Goal: Use online tool/utility: Utilize a website feature to perform a specific function

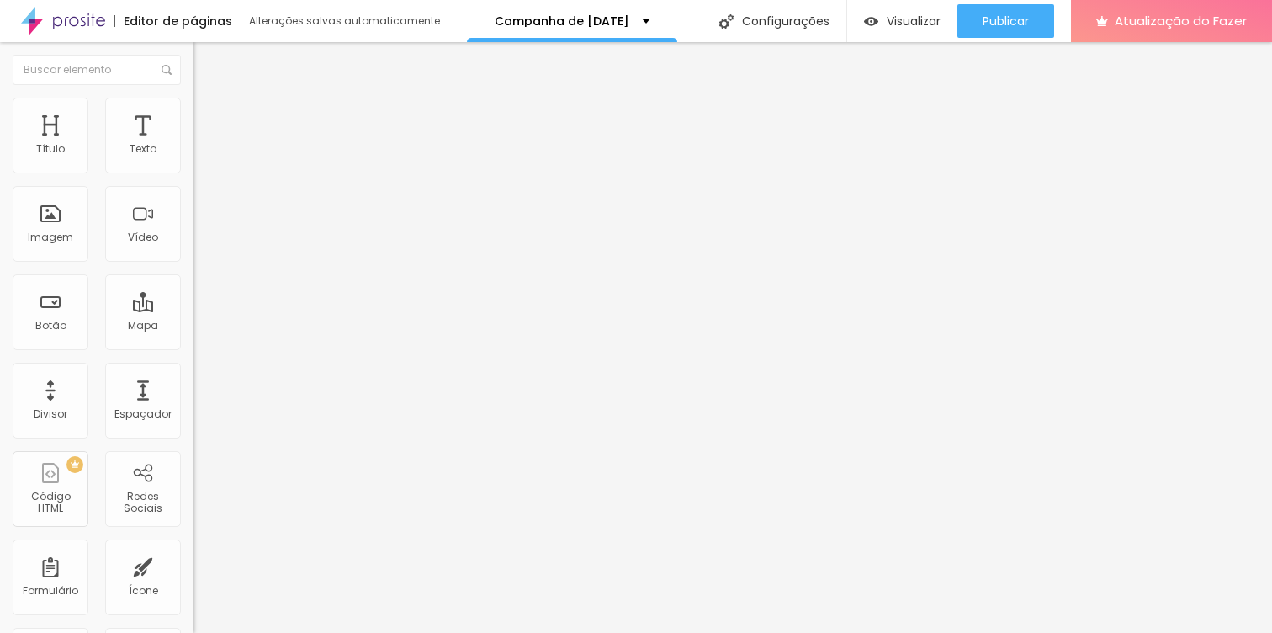
click at [194, 103] on img at bounding box center [201, 105] width 15 height 15
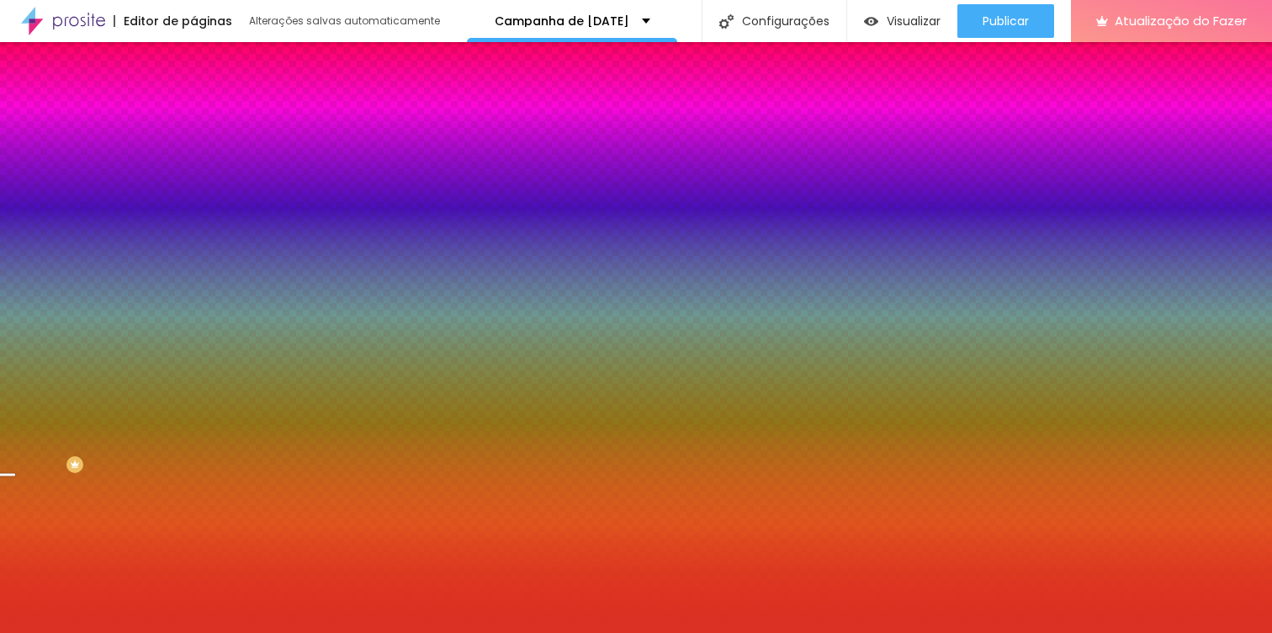
click at [194, 161] on div at bounding box center [291, 161] width 194 height 0
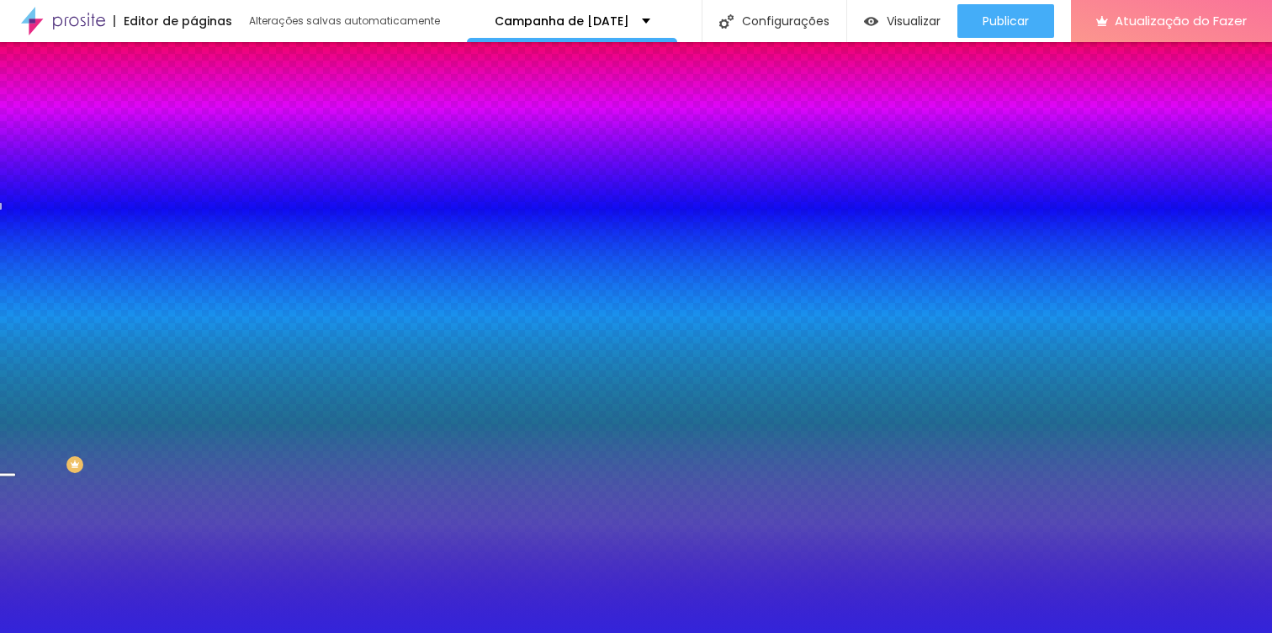
click at [151, 231] on div at bounding box center [636, 316] width 1272 height 633
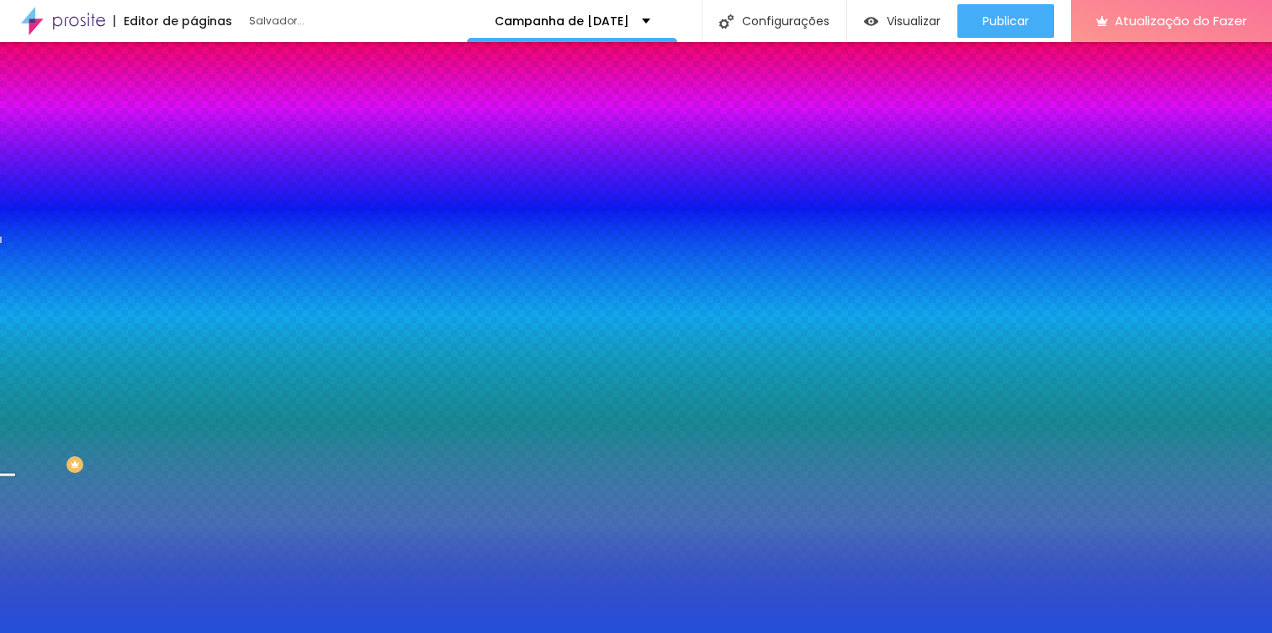
drag, startPoint x: 148, startPoint y: 228, endPoint x: 148, endPoint y: 237, distance: 9.3
click at [148, 237] on div at bounding box center [636, 316] width 1272 height 633
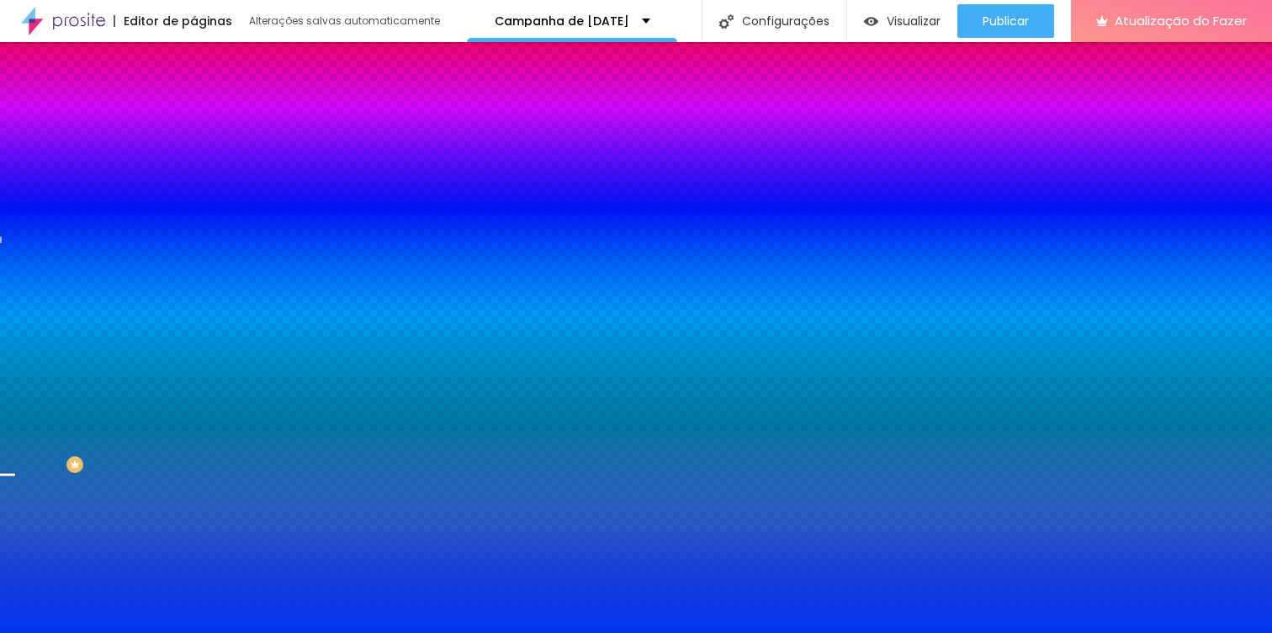
drag, startPoint x: 100, startPoint y: 201, endPoint x: 135, endPoint y: 199, distance: 35.4
click at [135, 199] on div at bounding box center [636, 316] width 1272 height 633
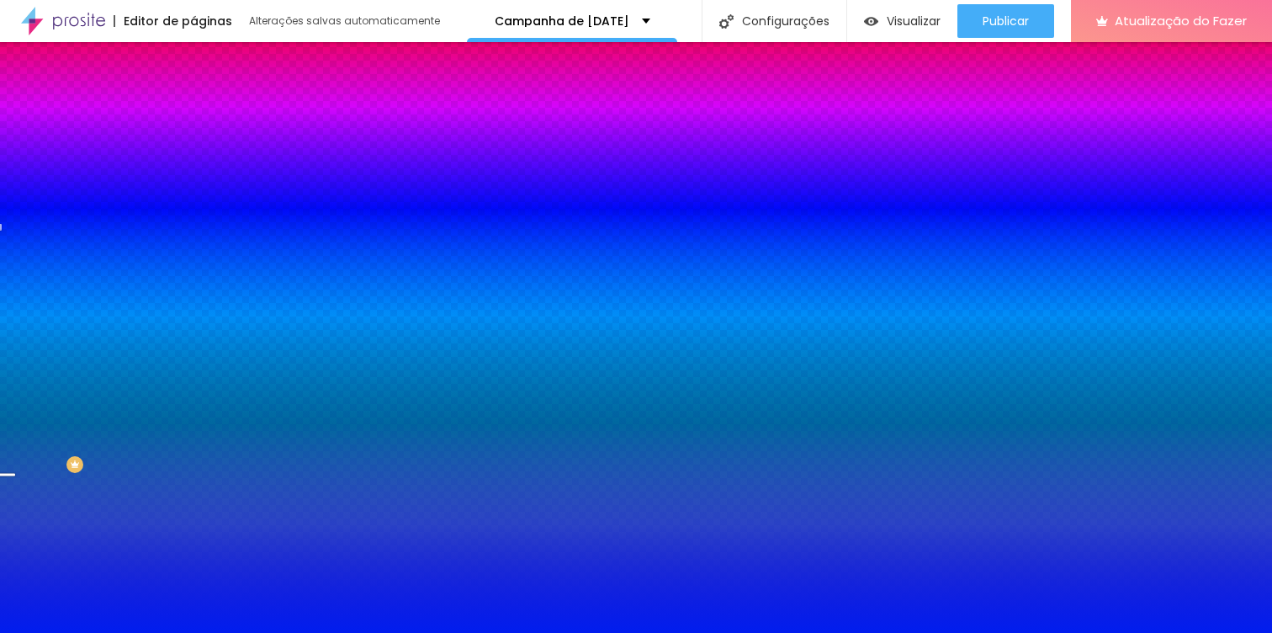
click at [144, 235] on div at bounding box center [636, 316] width 1272 height 633
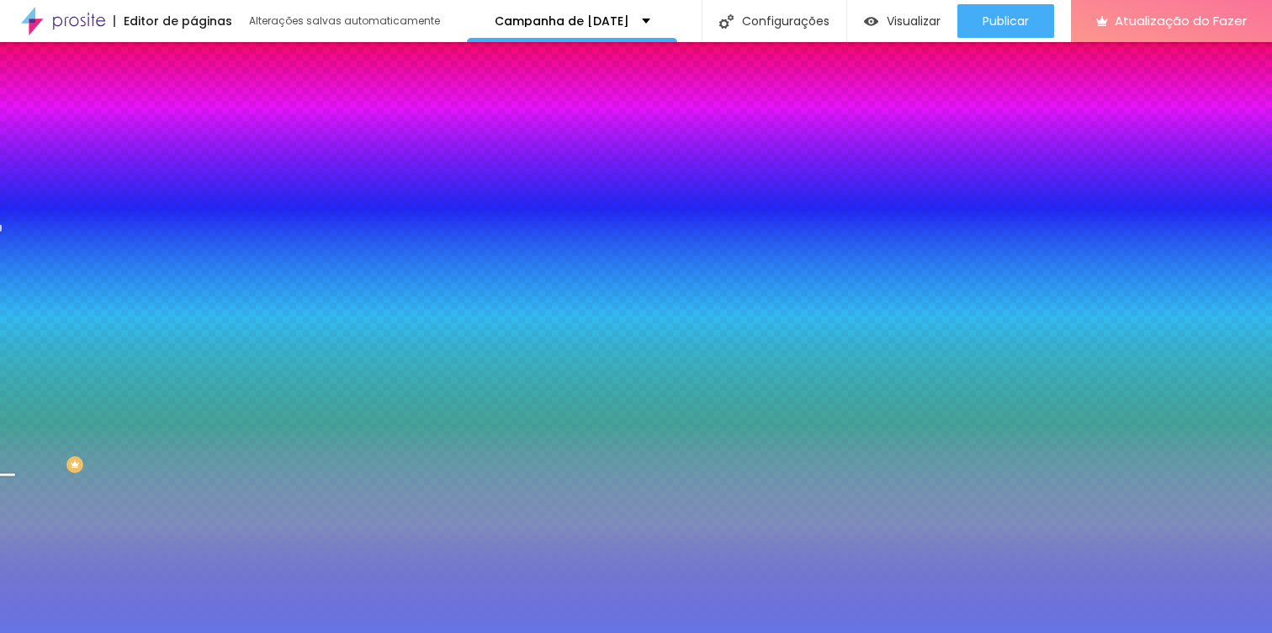
click at [88, 204] on div at bounding box center [636, 316] width 1272 height 633
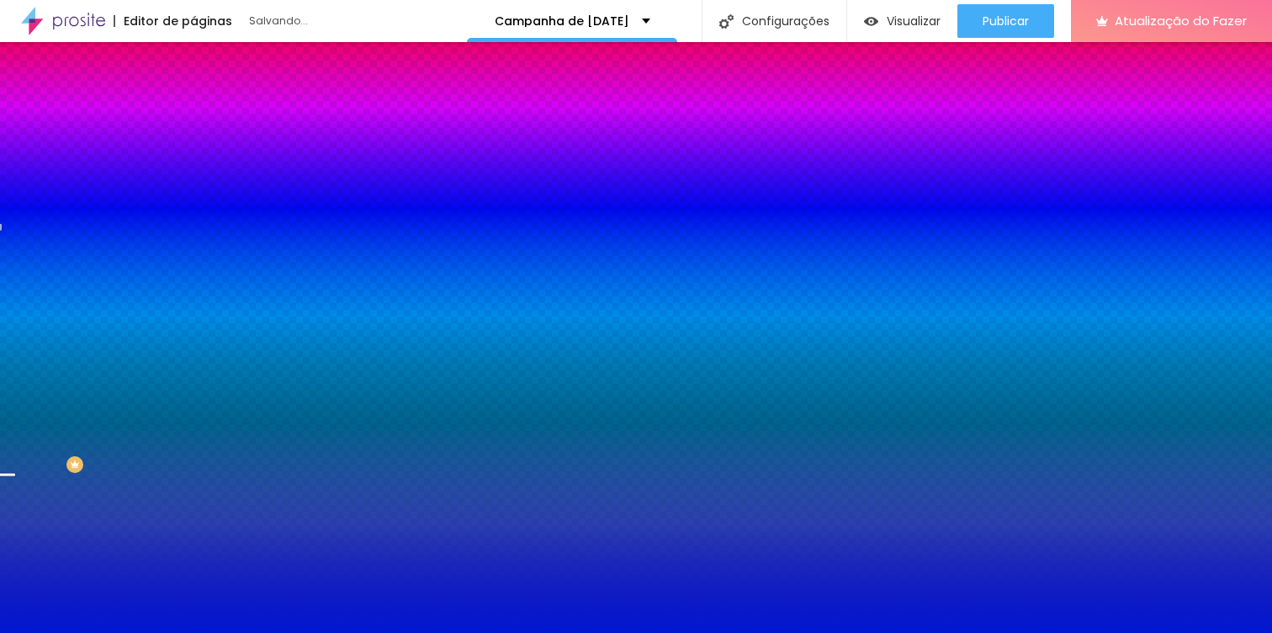
type input "#0018D0"
drag, startPoint x: 95, startPoint y: 197, endPoint x: 138, endPoint y: 214, distance: 46.1
click at [194, 178] on div at bounding box center [291, 178] width 194 height 0
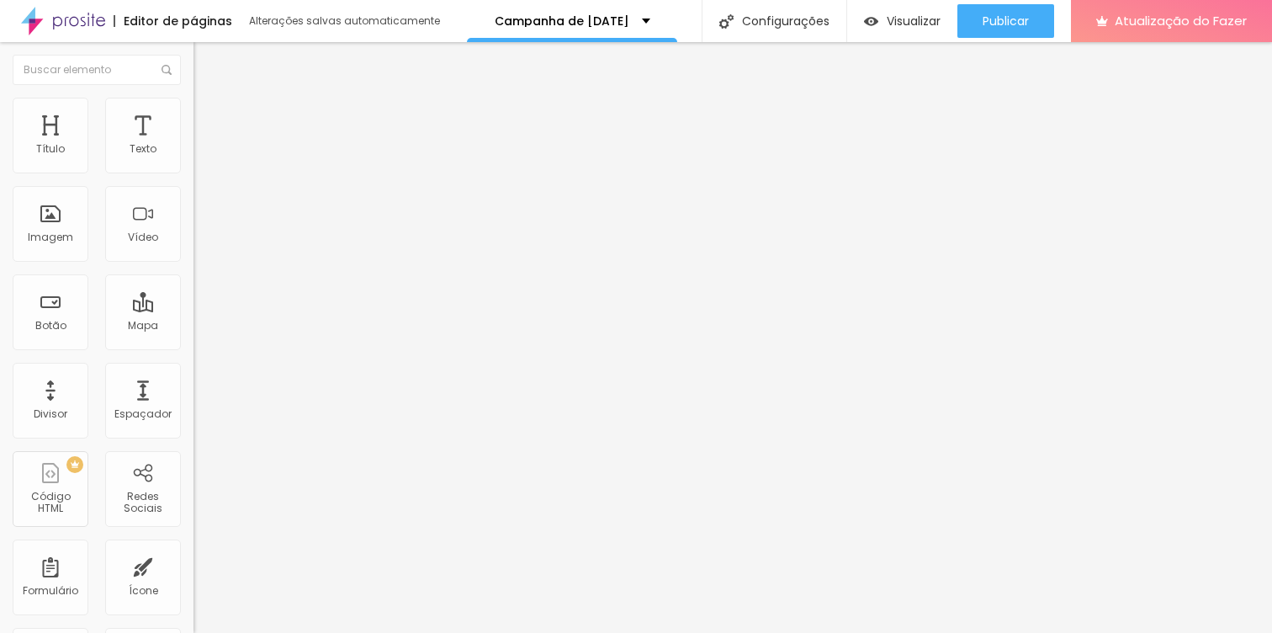
click at [194, 111] on li "Estilo" at bounding box center [291, 106] width 194 height 17
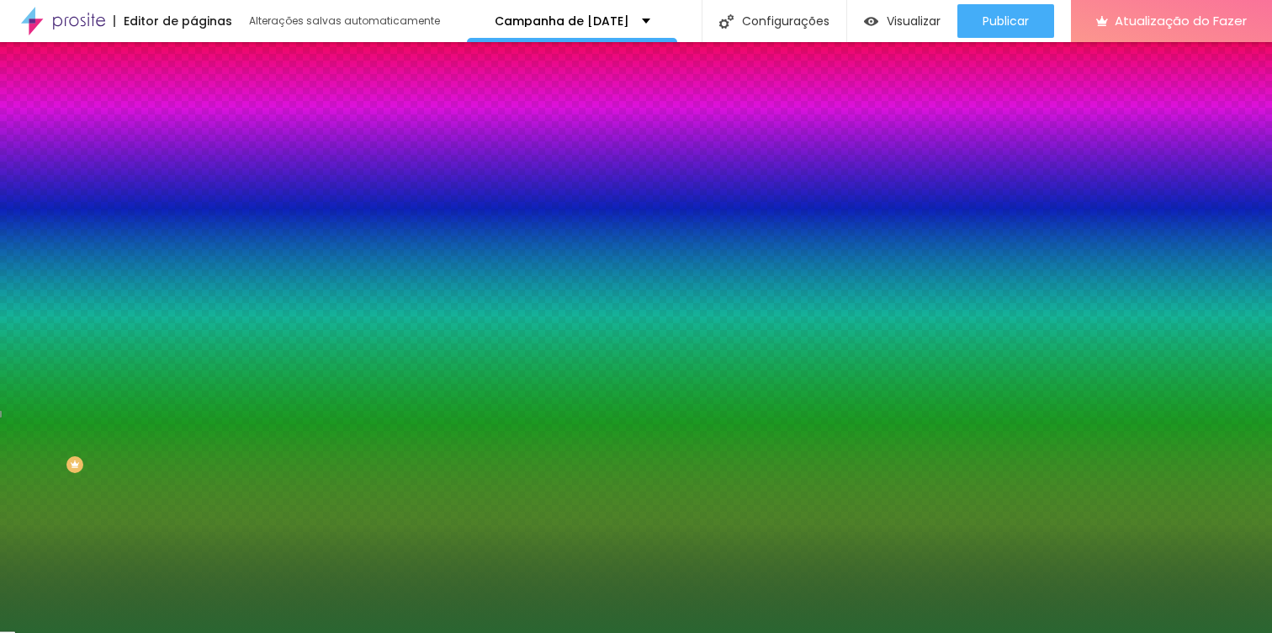
click at [194, 161] on div at bounding box center [291, 161] width 194 height 0
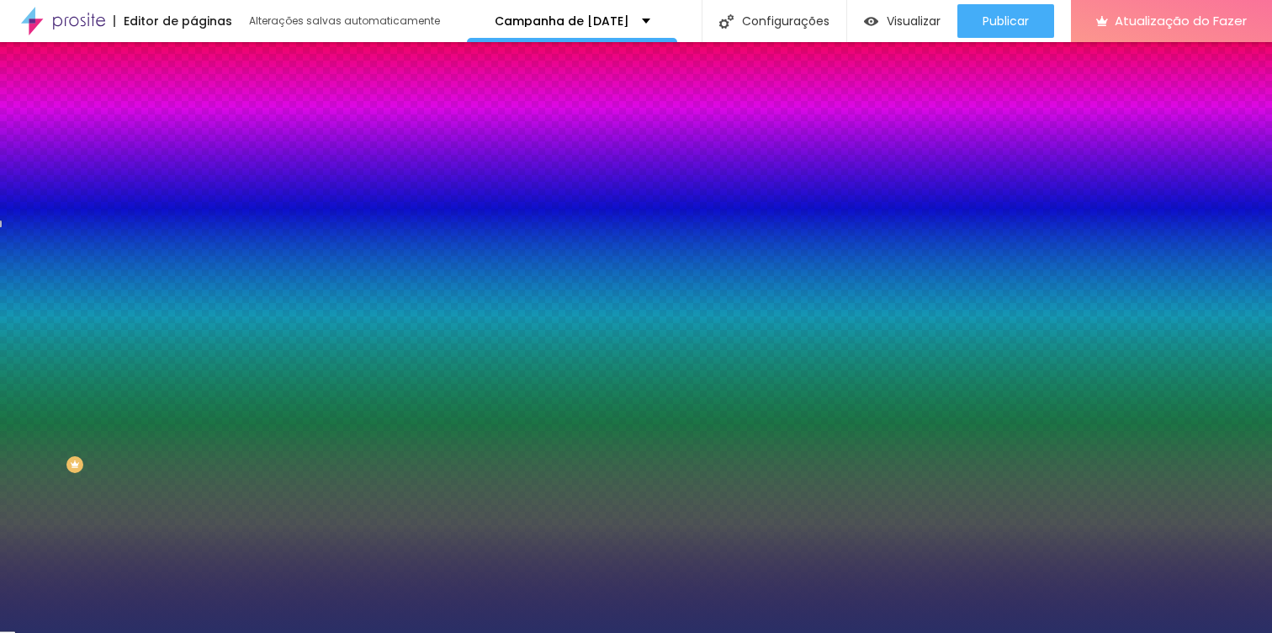
click at [149, 234] on div at bounding box center [636, 316] width 1272 height 633
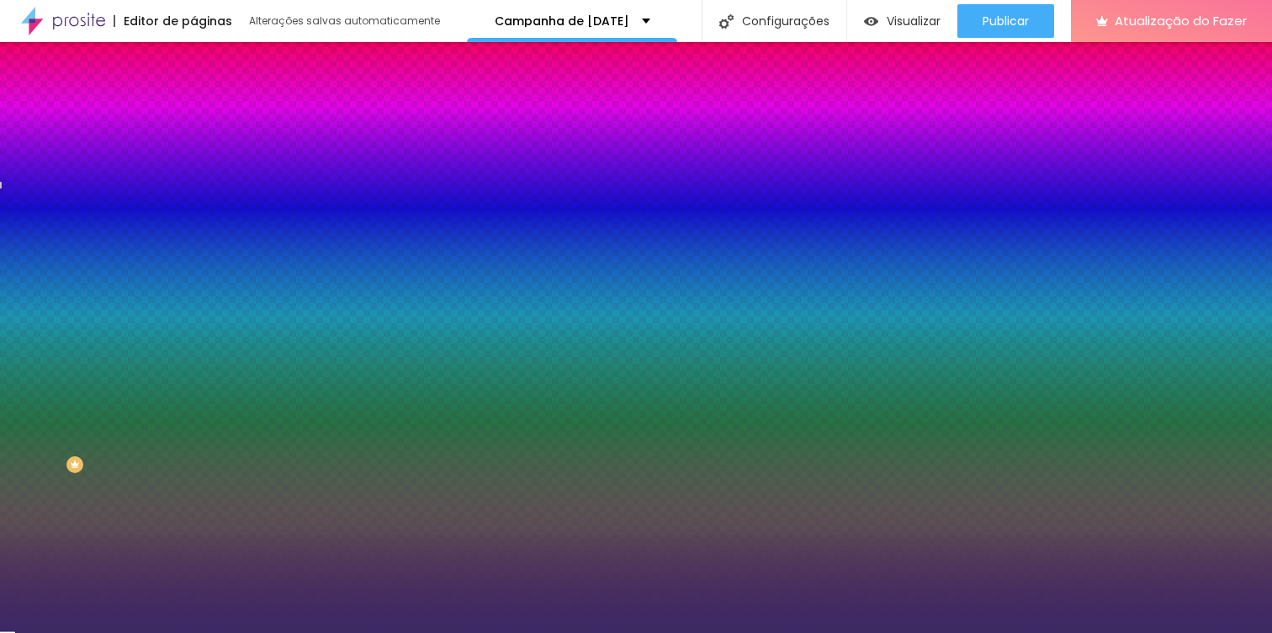
drag, startPoint x: 144, startPoint y: 237, endPoint x: 149, endPoint y: 224, distance: 14.4
click at [150, 226] on div at bounding box center [636, 316] width 1272 height 633
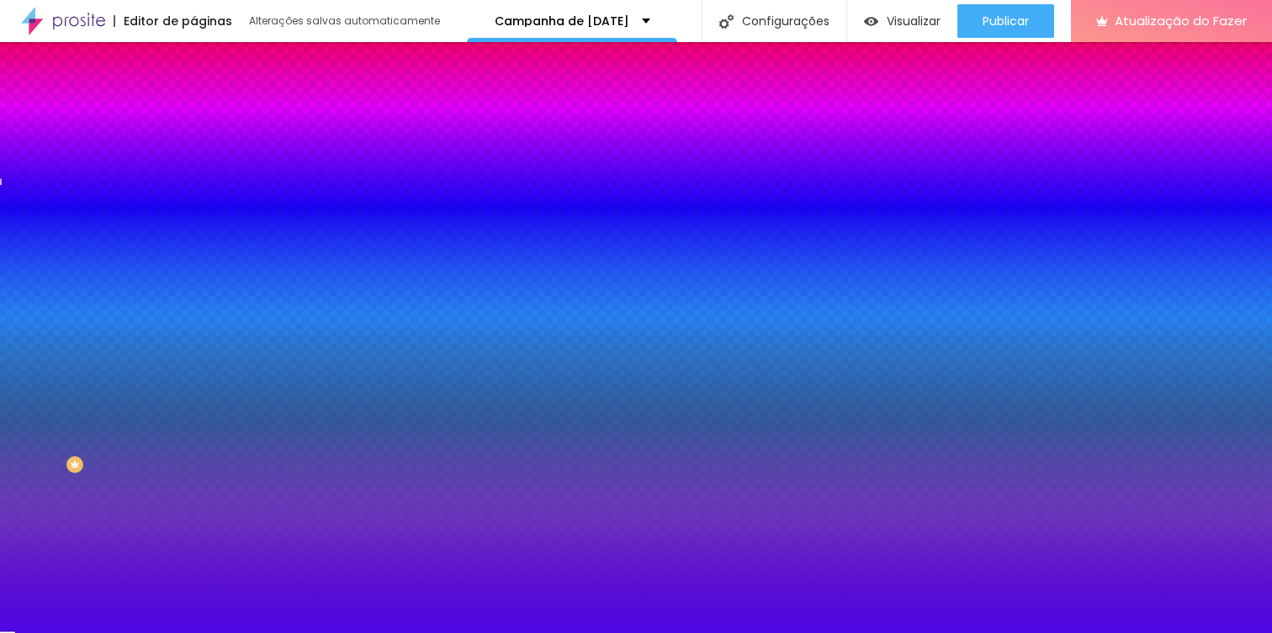
click at [132, 204] on div at bounding box center [636, 316] width 1272 height 633
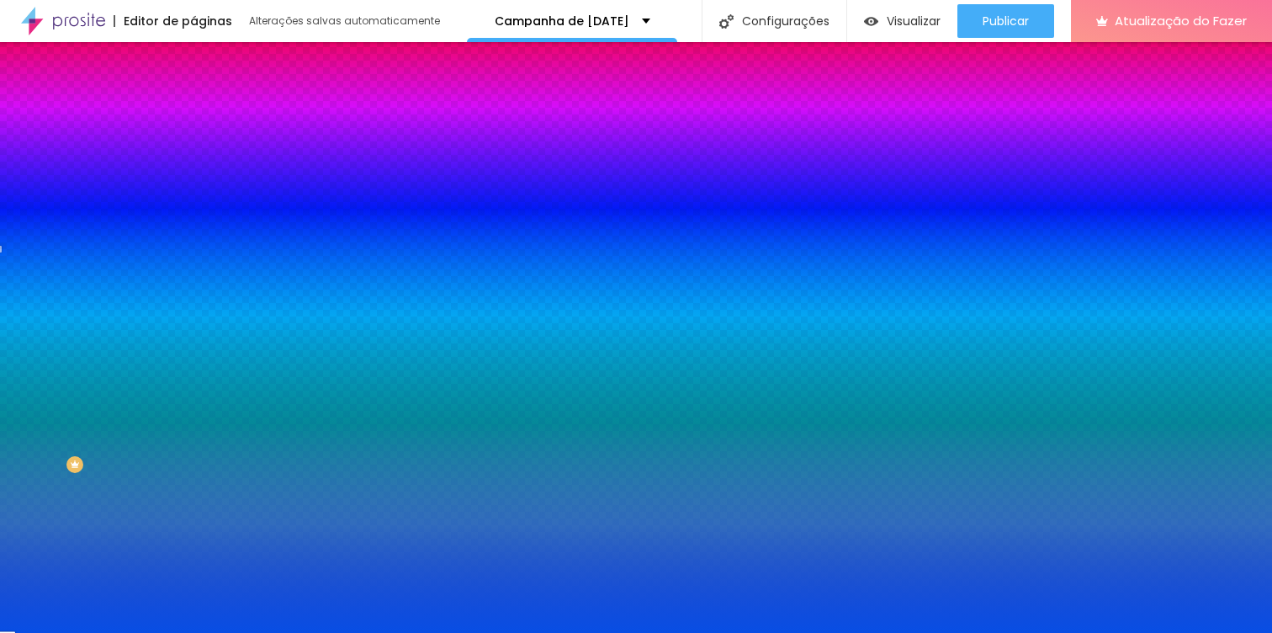
click at [3, 245] on div at bounding box center [1, 249] width 3 height 8
click at [168, 311] on div at bounding box center [636, 316] width 1272 height 633
click at [169, 306] on div at bounding box center [636, 316] width 1272 height 633
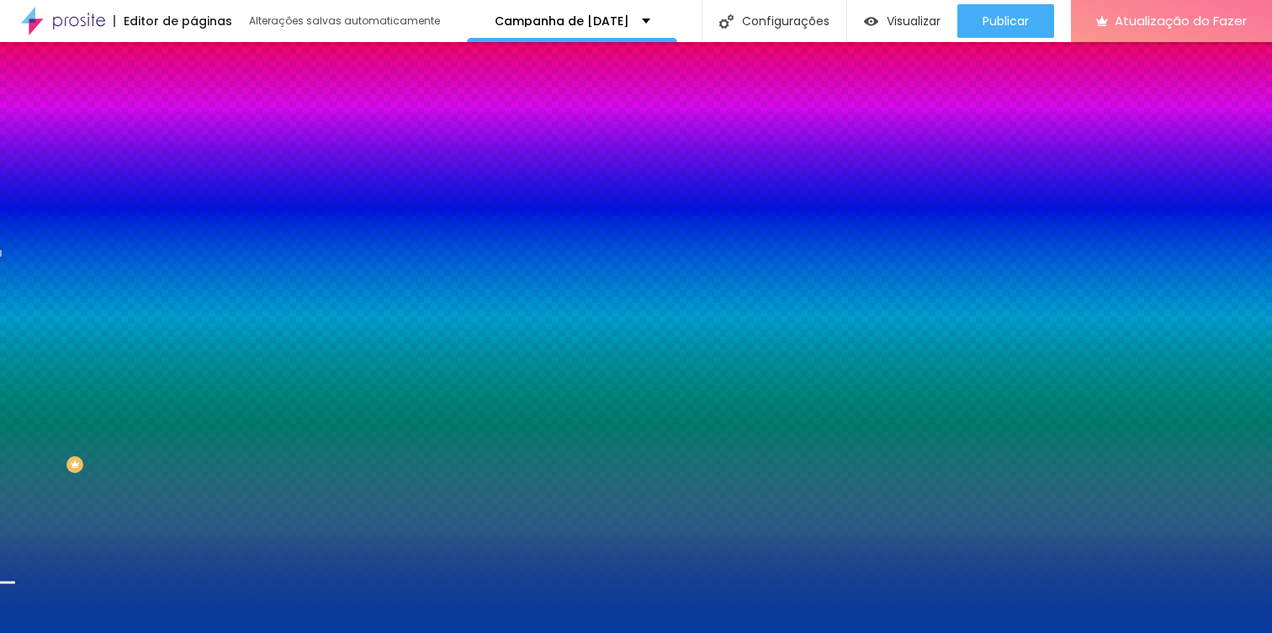
type input "#023EA5"
drag, startPoint x: 130, startPoint y: 204, endPoint x: 135, endPoint y: 236, distance: 32.3
click at [1255, 230] on div at bounding box center [1256, 227] width 3 height 3
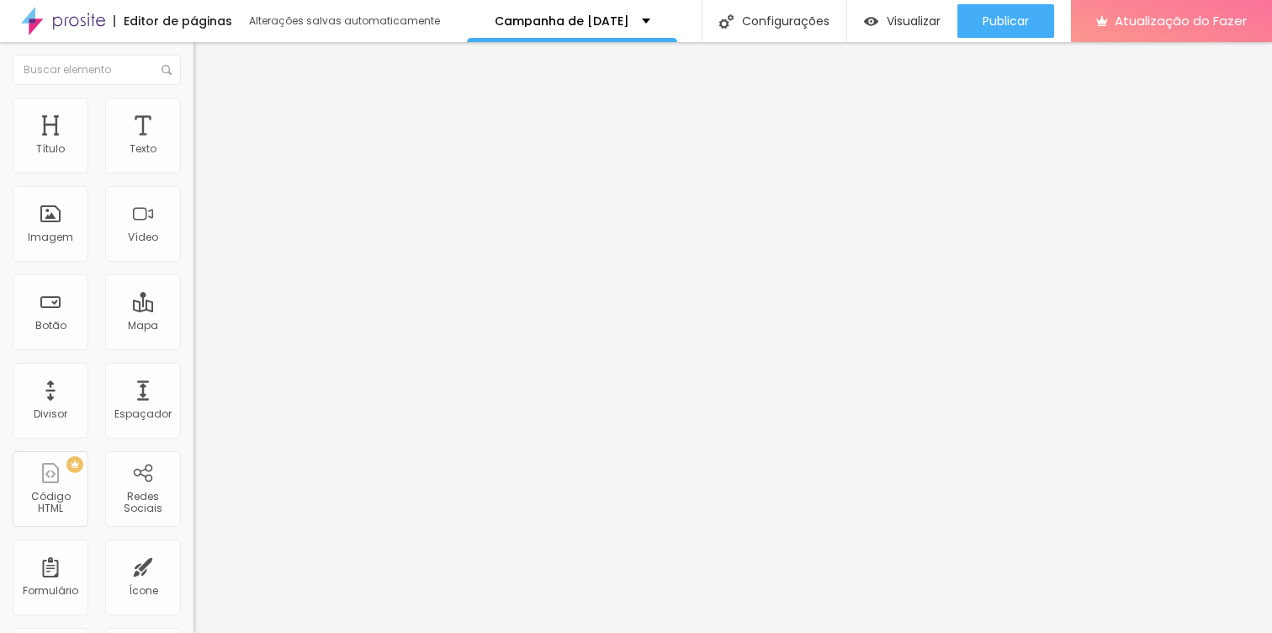
click at [194, 111] on li "Estilo" at bounding box center [291, 106] width 194 height 17
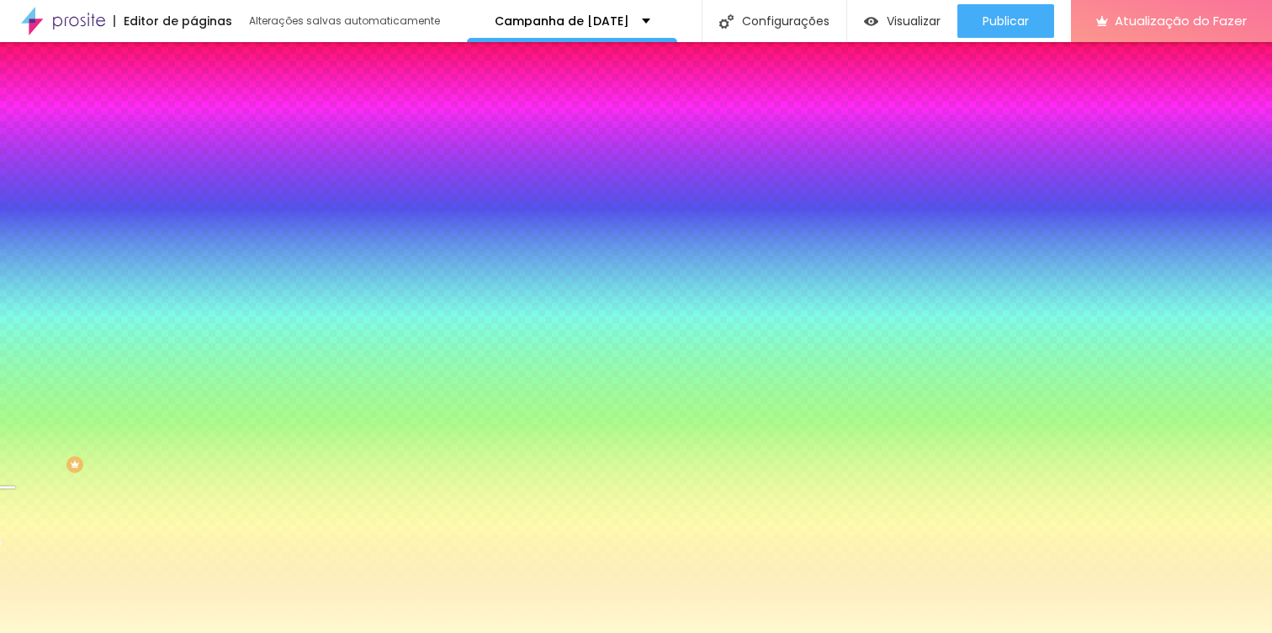
click at [194, 161] on div at bounding box center [291, 161] width 194 height 0
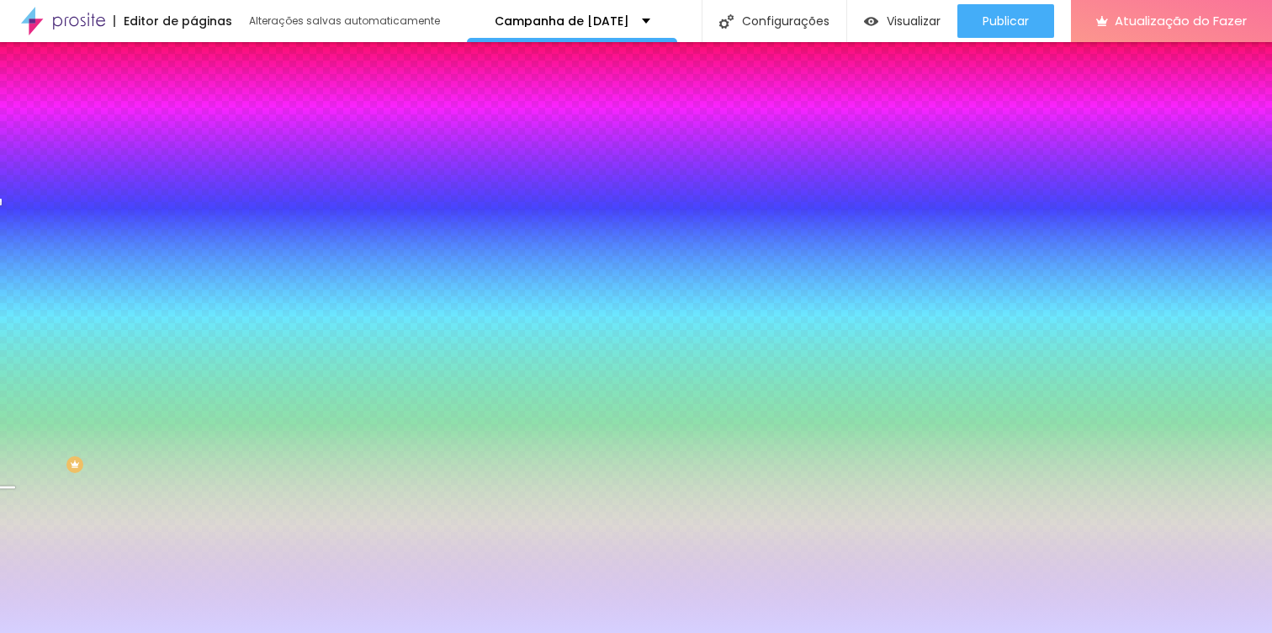
drag, startPoint x: 143, startPoint y: 241, endPoint x: 144, endPoint y: 230, distance: 11.0
click at [144, 230] on div at bounding box center [636, 316] width 1272 height 633
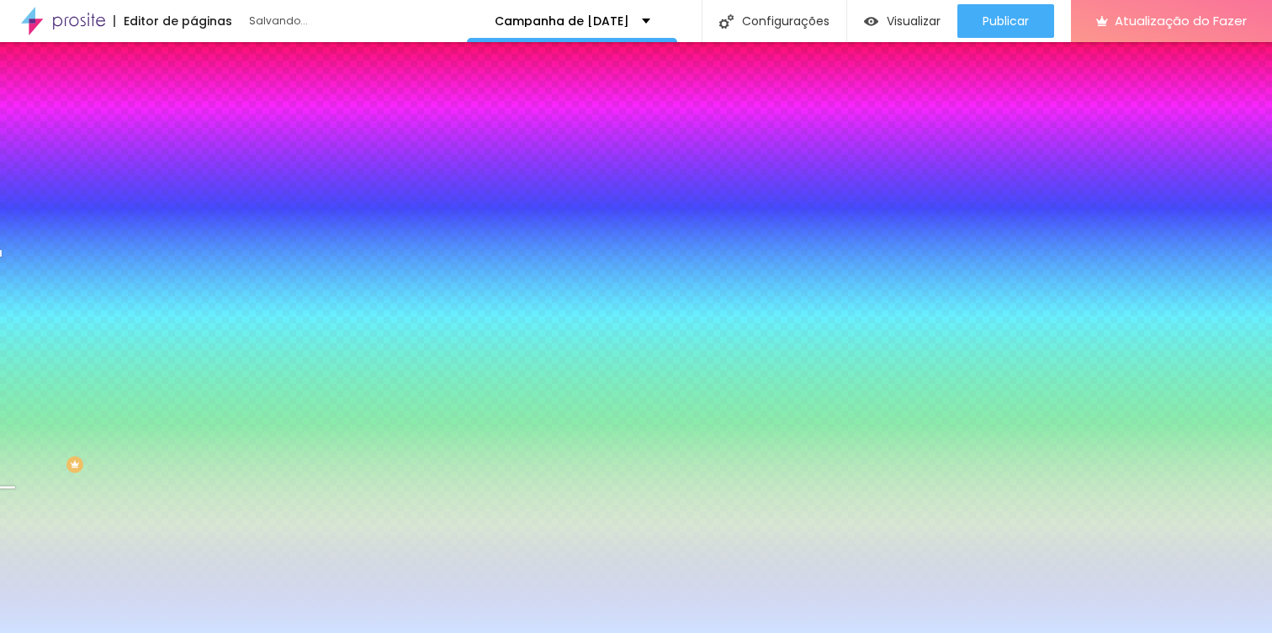
click at [3, 249] on div at bounding box center [1, 253] width 3 height 8
drag, startPoint x: 169, startPoint y: 289, endPoint x: 168, endPoint y: 311, distance: 21.9
click at [17, 608] on div at bounding box center [8, 609] width 17 height 3
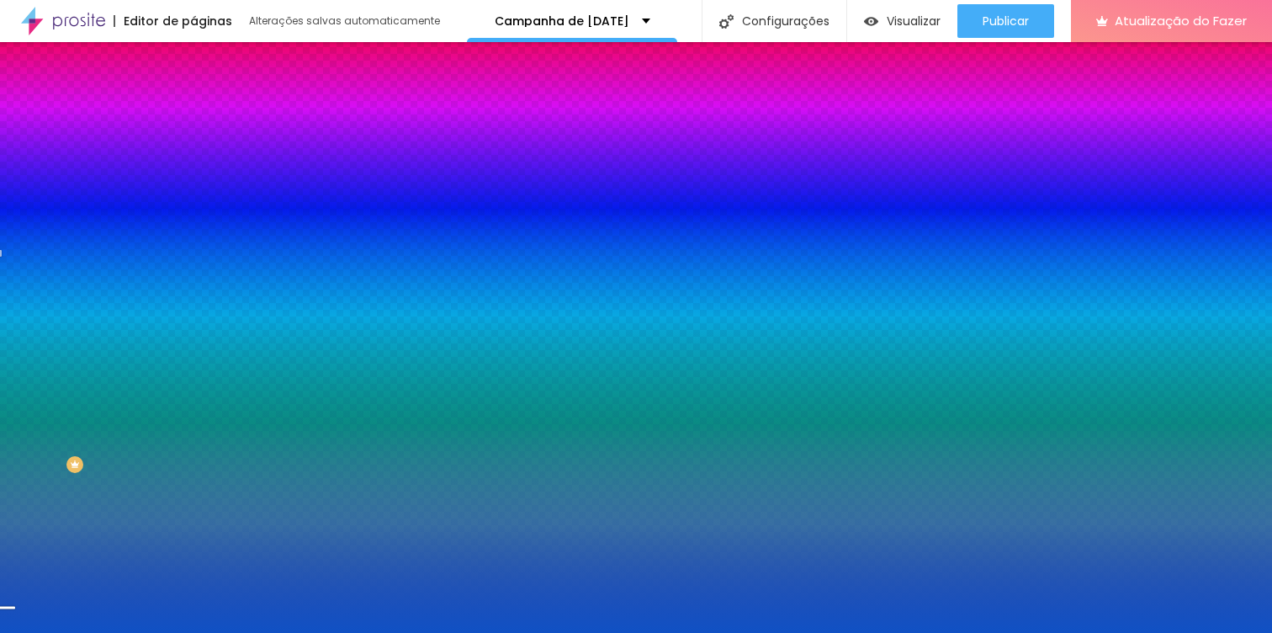
click at [126, 220] on div at bounding box center [636, 316] width 1272 height 633
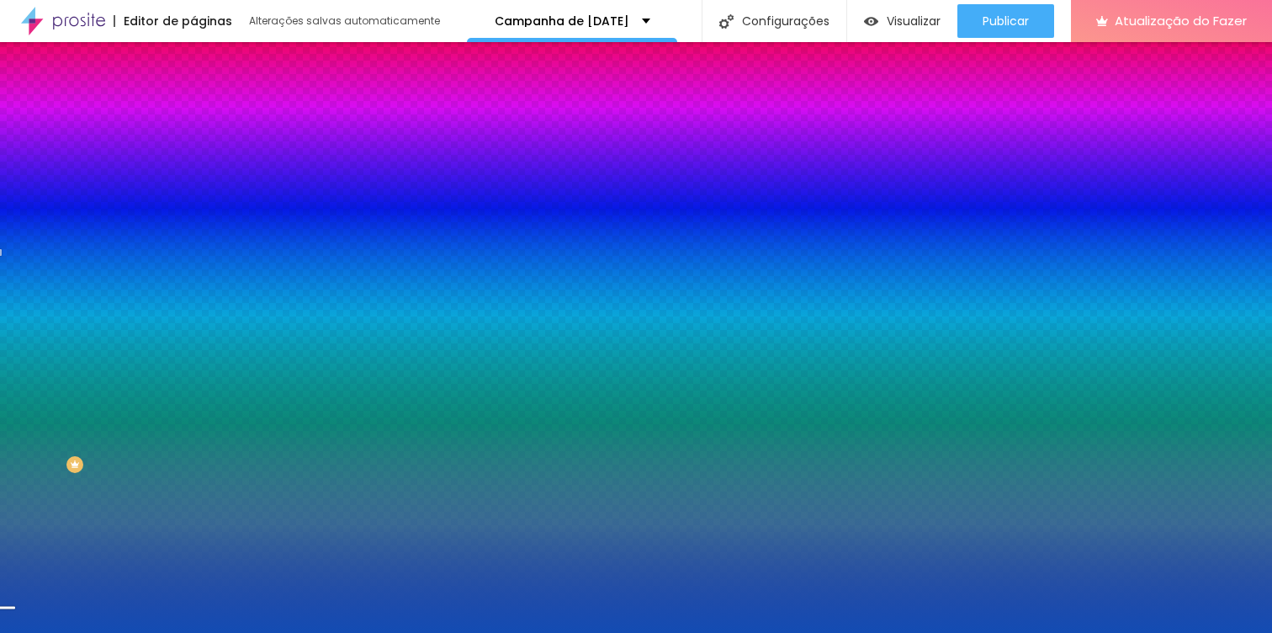
click at [125, 228] on div at bounding box center [636, 316] width 1272 height 633
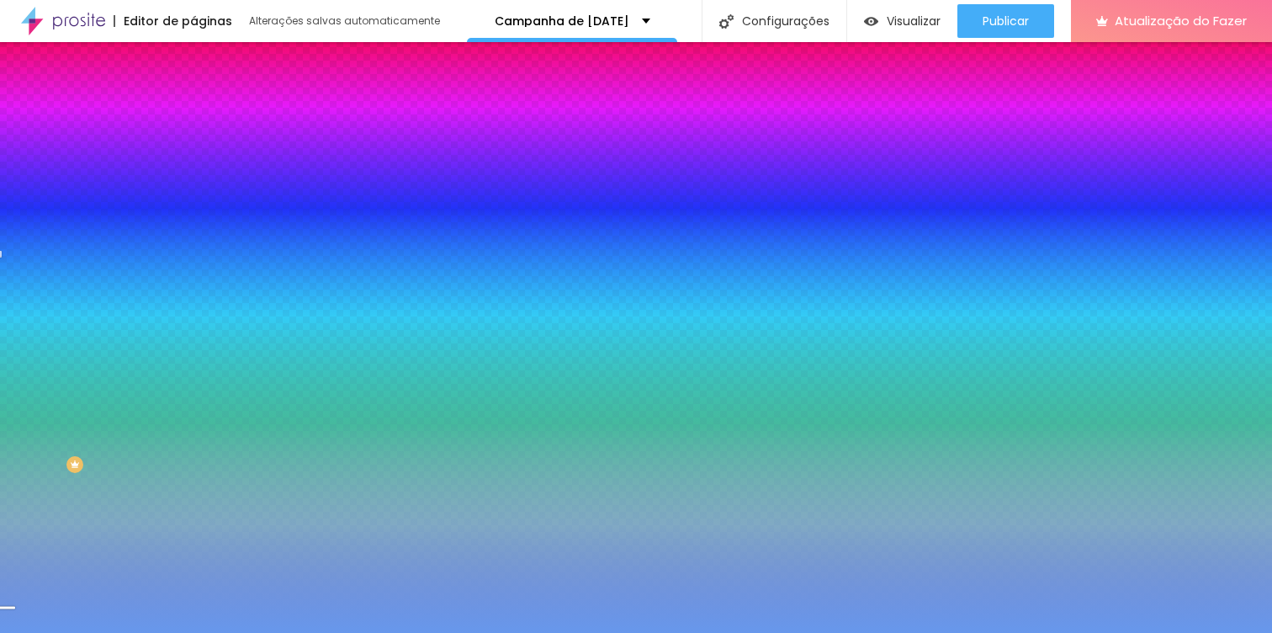
drag, startPoint x: 125, startPoint y: 226, endPoint x: 89, endPoint y: 199, distance: 45.1
click at [88, 200] on div at bounding box center [636, 316] width 1272 height 633
type input "#6798EC"
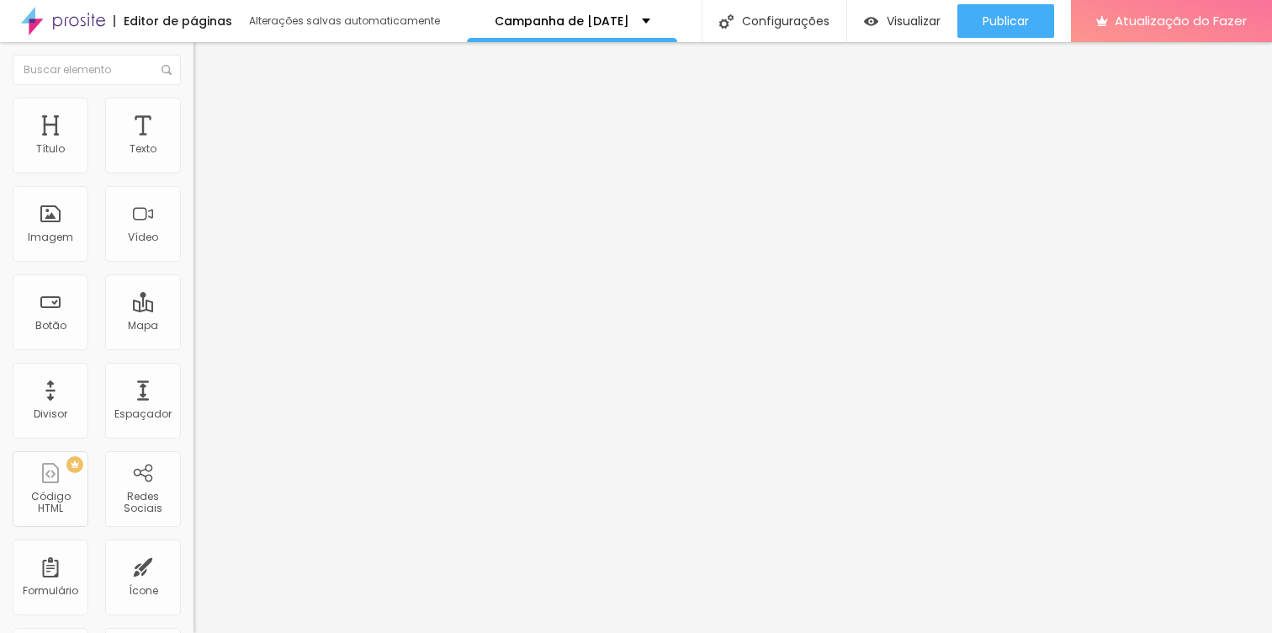
click at [209, 116] on font "Estilo" at bounding box center [222, 109] width 26 height 14
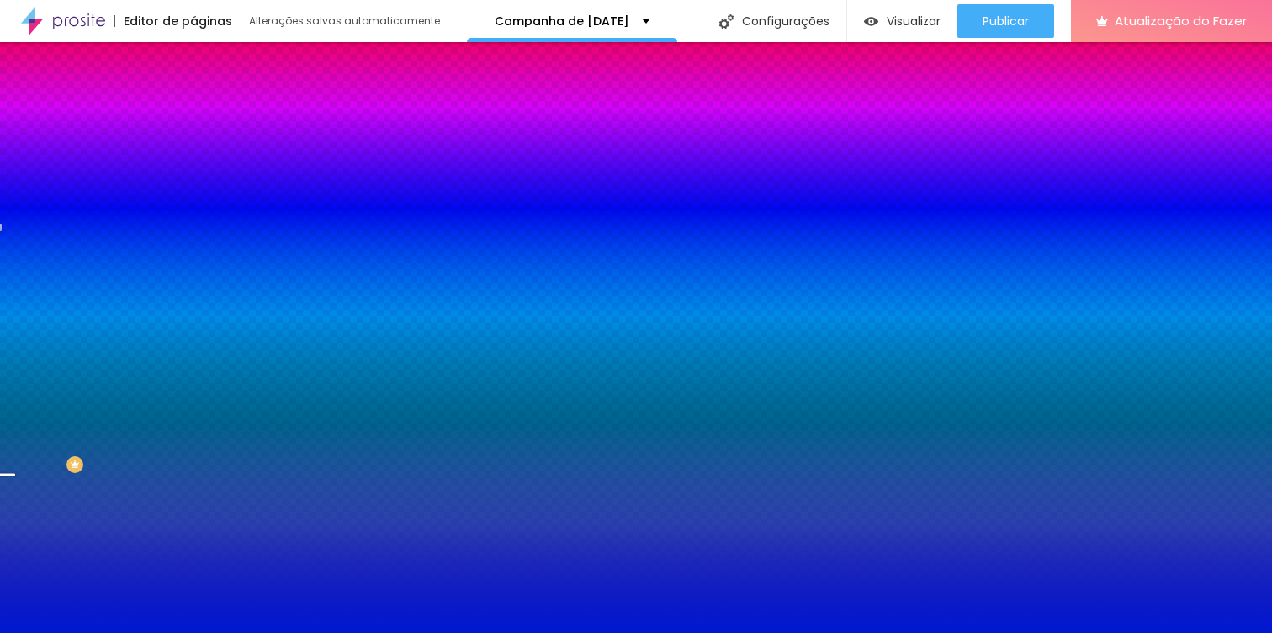
click at [194, 161] on div at bounding box center [291, 161] width 194 height 0
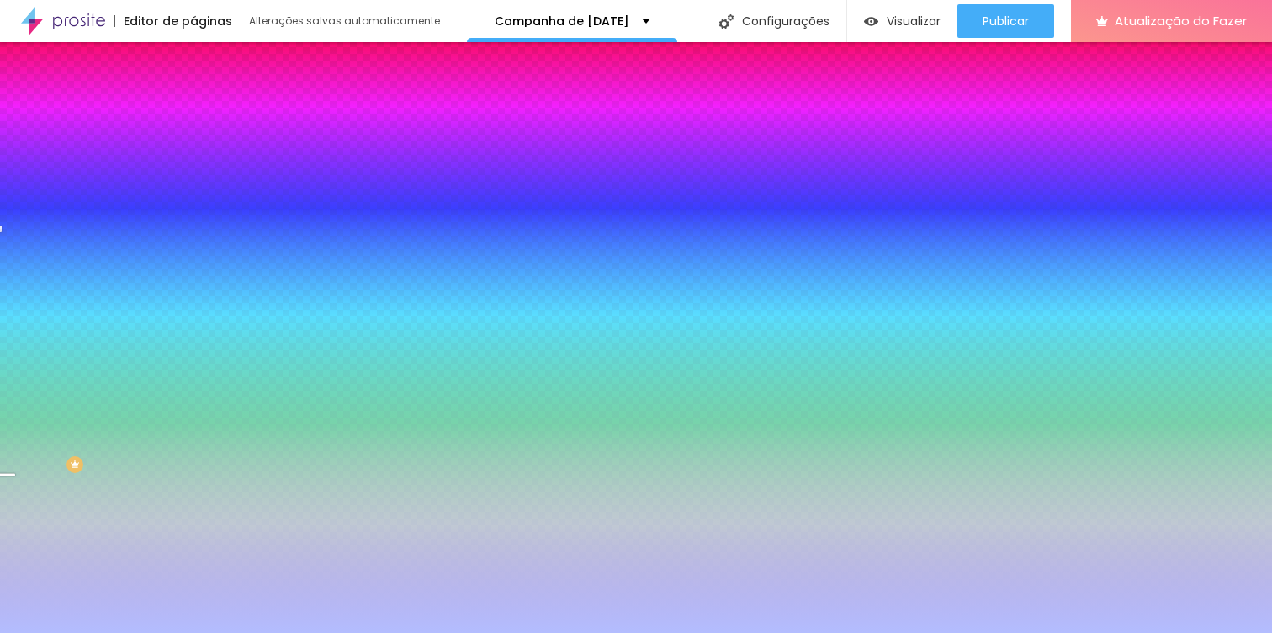
drag, startPoint x: 42, startPoint y: 200, endPoint x: 59, endPoint y: 189, distance: 20.5
click at [194, 178] on div at bounding box center [291, 178] width 194 height 0
click at [194, 161] on div at bounding box center [291, 161] width 194 height 0
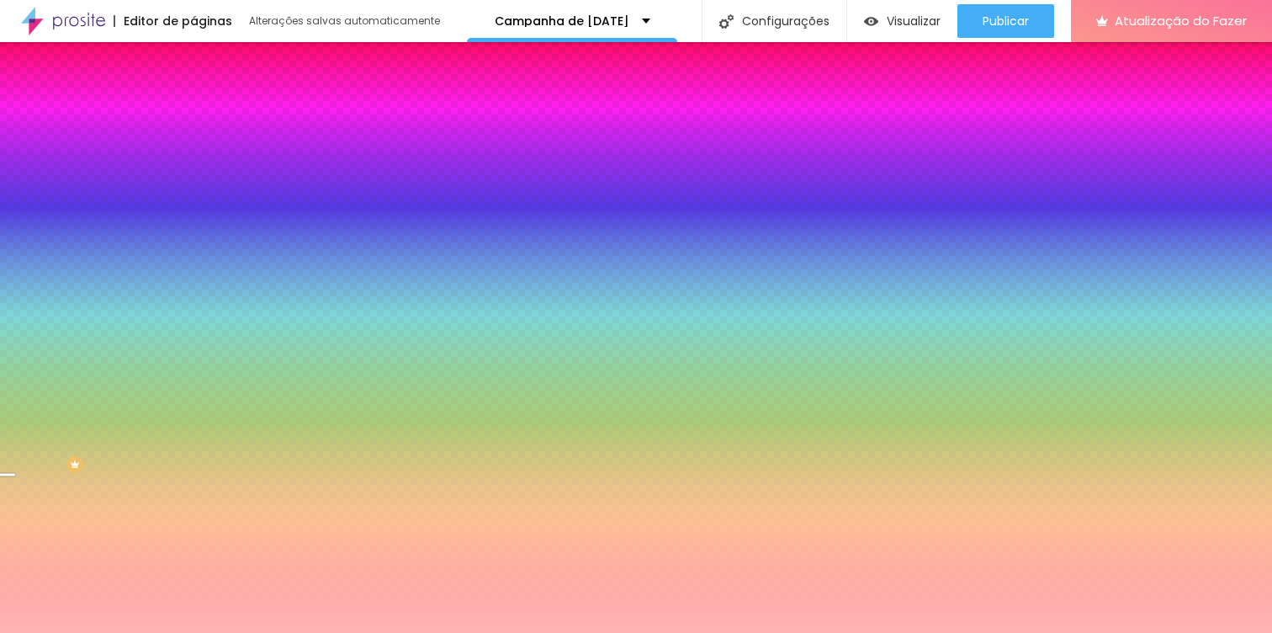
drag, startPoint x: 142, startPoint y: 239, endPoint x: 159, endPoint y: 186, distance: 55.6
click at [194, 178] on div at bounding box center [291, 178] width 194 height 0
click at [194, 161] on div at bounding box center [291, 161] width 194 height 0
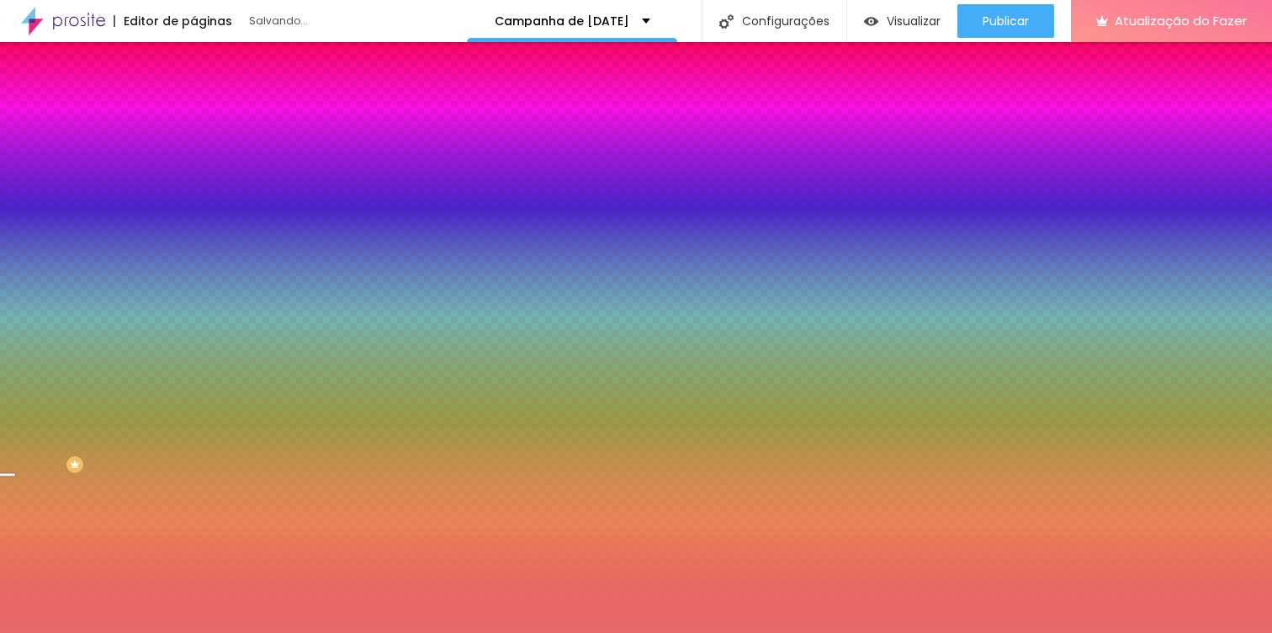
drag, startPoint x: 122, startPoint y: 194, endPoint x: 87, endPoint y: 199, distance: 35.7
click at [87, 202] on div at bounding box center [636, 316] width 1272 height 633
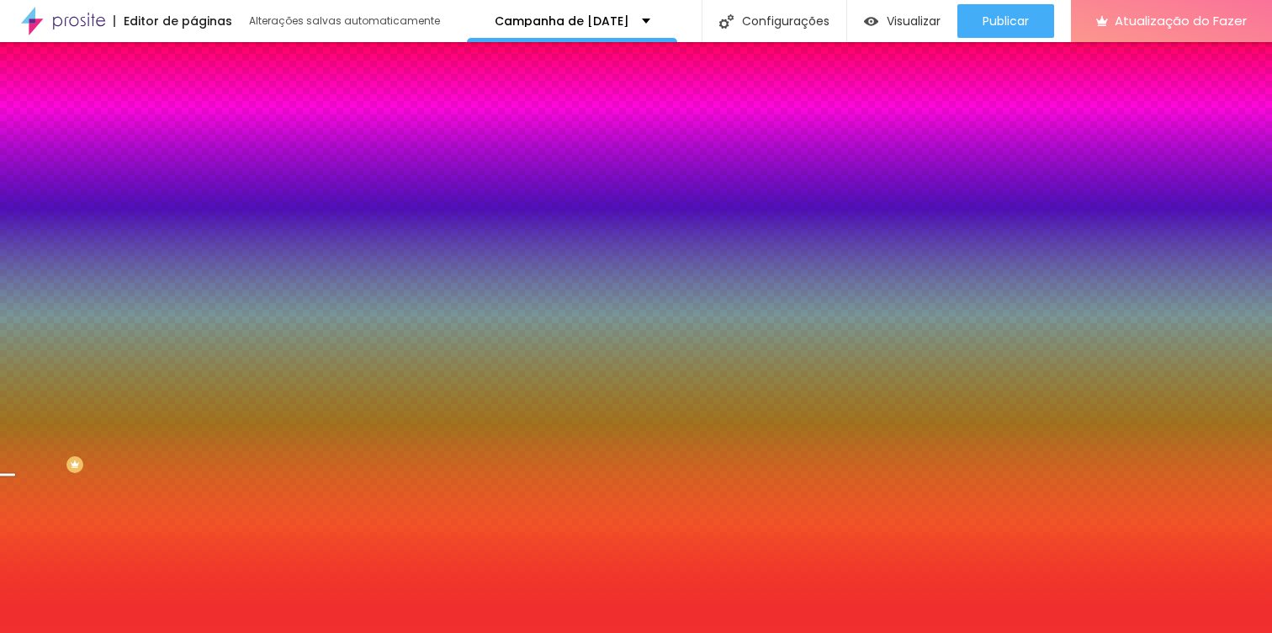
click at [114, 198] on div at bounding box center [636, 316] width 1272 height 633
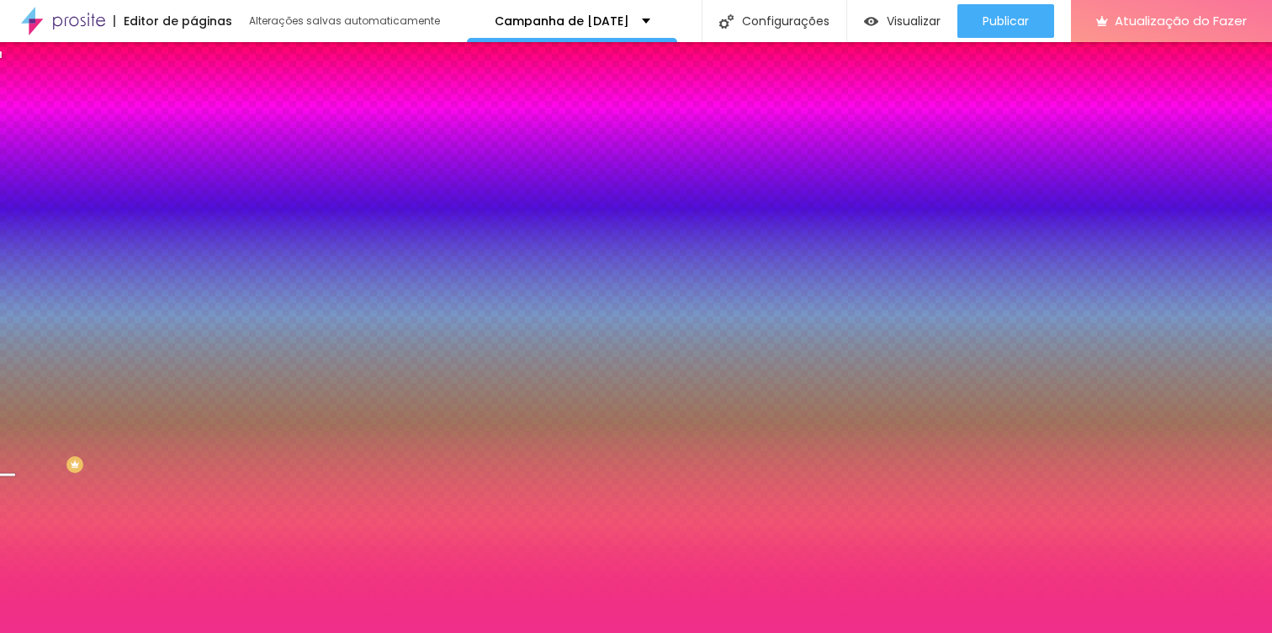
click at [147, 200] on div at bounding box center [636, 316] width 1272 height 633
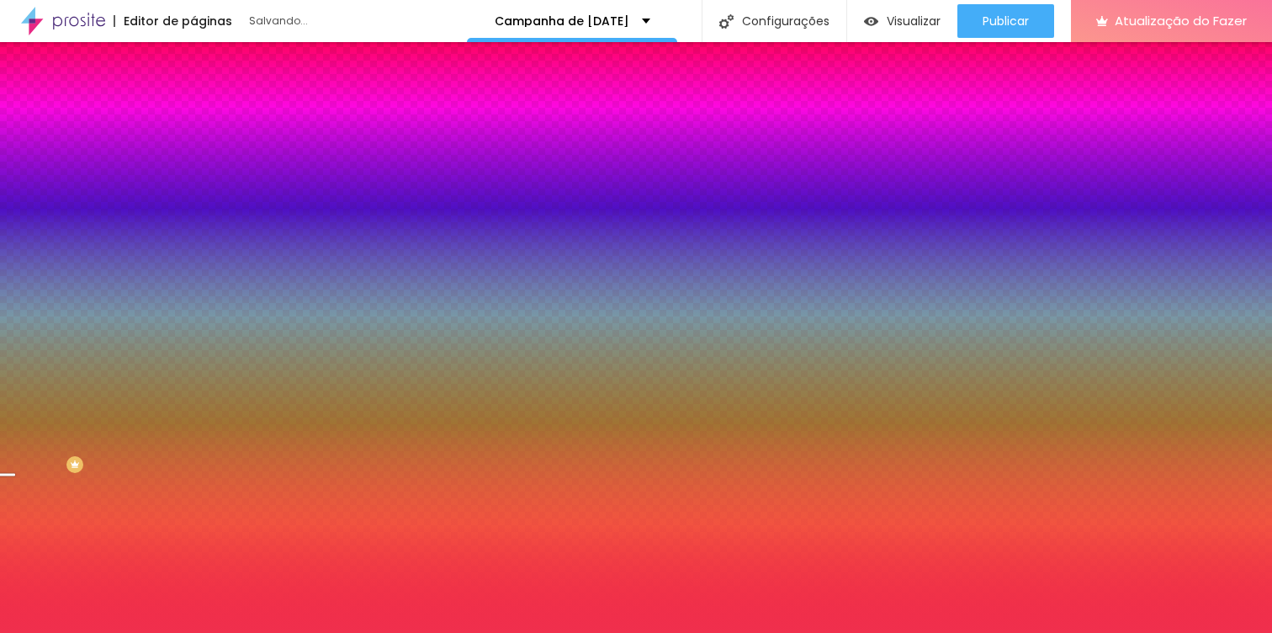
type input "#F02F32"
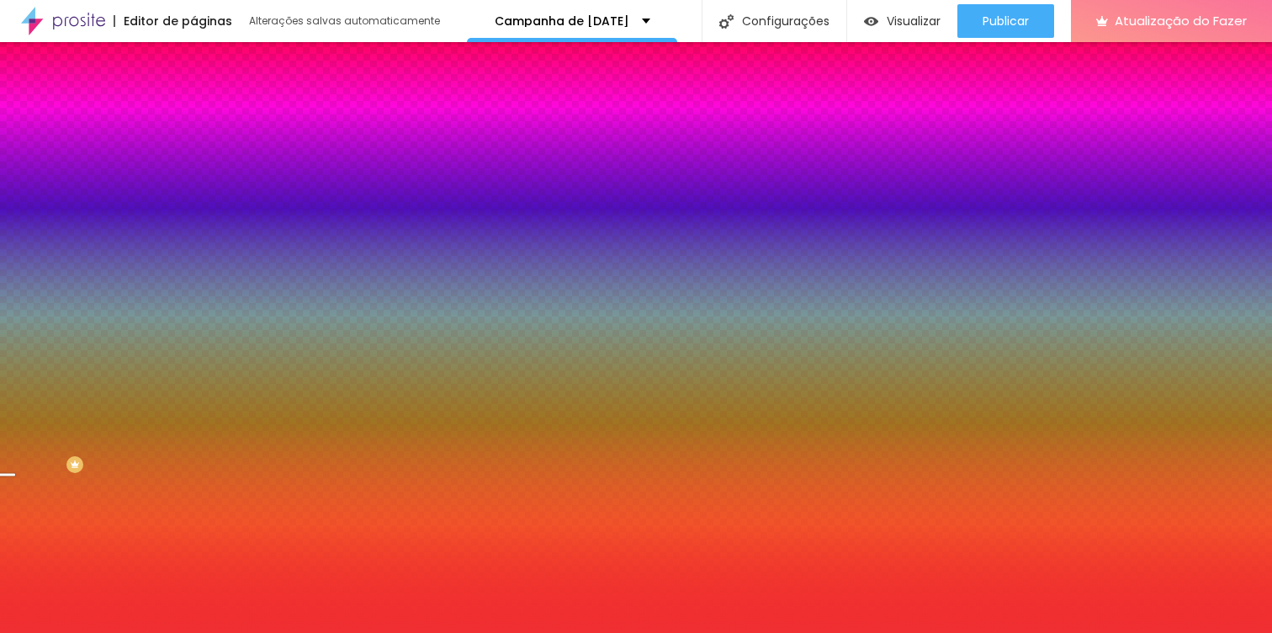
drag, startPoint x: 144, startPoint y: 194, endPoint x: 145, endPoint y: 182, distance: 11.8
click at [194, 178] on div "Cor de fundo Voltar ao padrão #F02F32" at bounding box center [291, 154] width 194 height 46
